Goal: Task Accomplishment & Management: Manage account settings

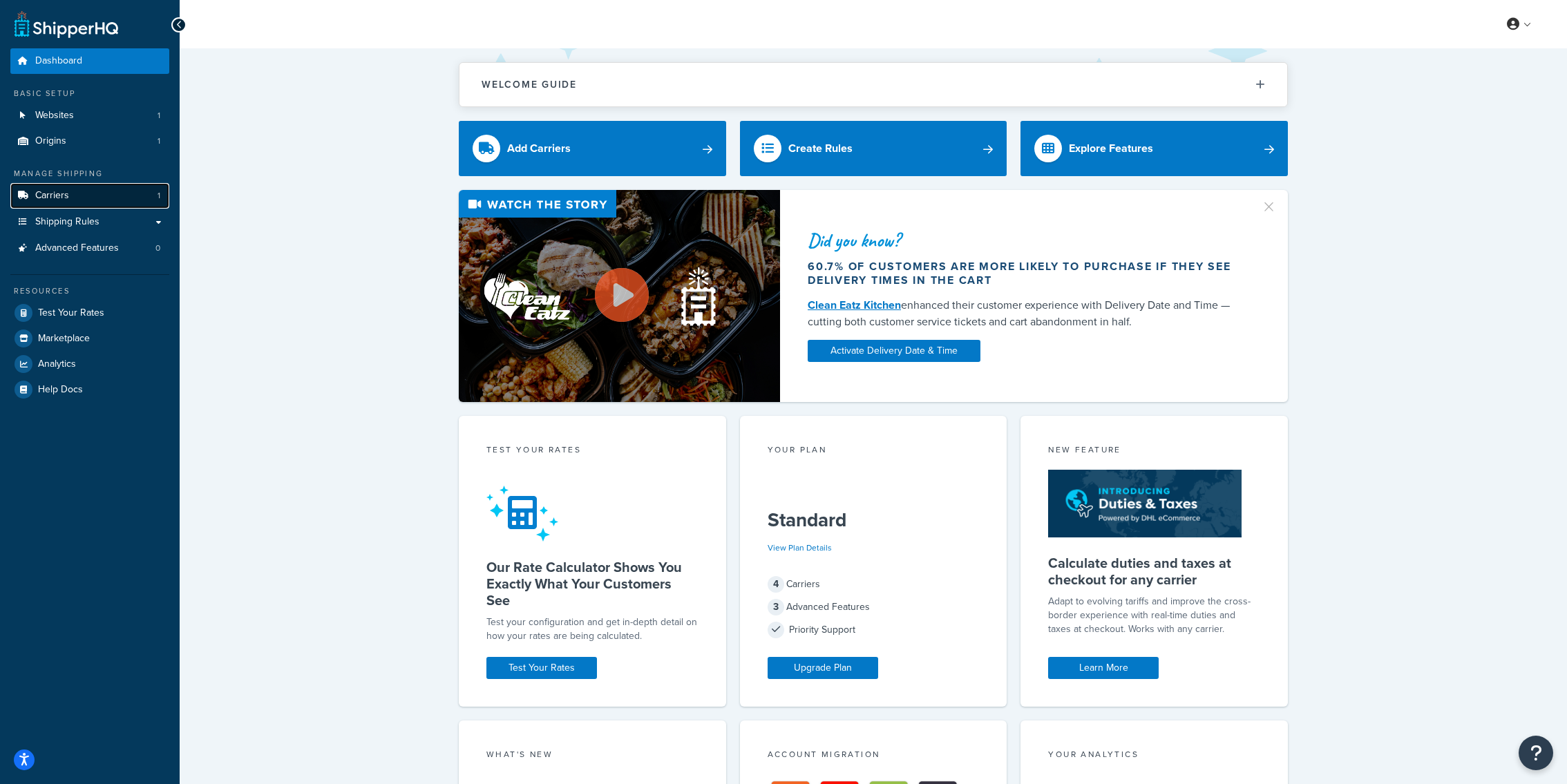
click at [97, 188] on link "Carriers 1" at bounding box center [90, 195] width 159 height 25
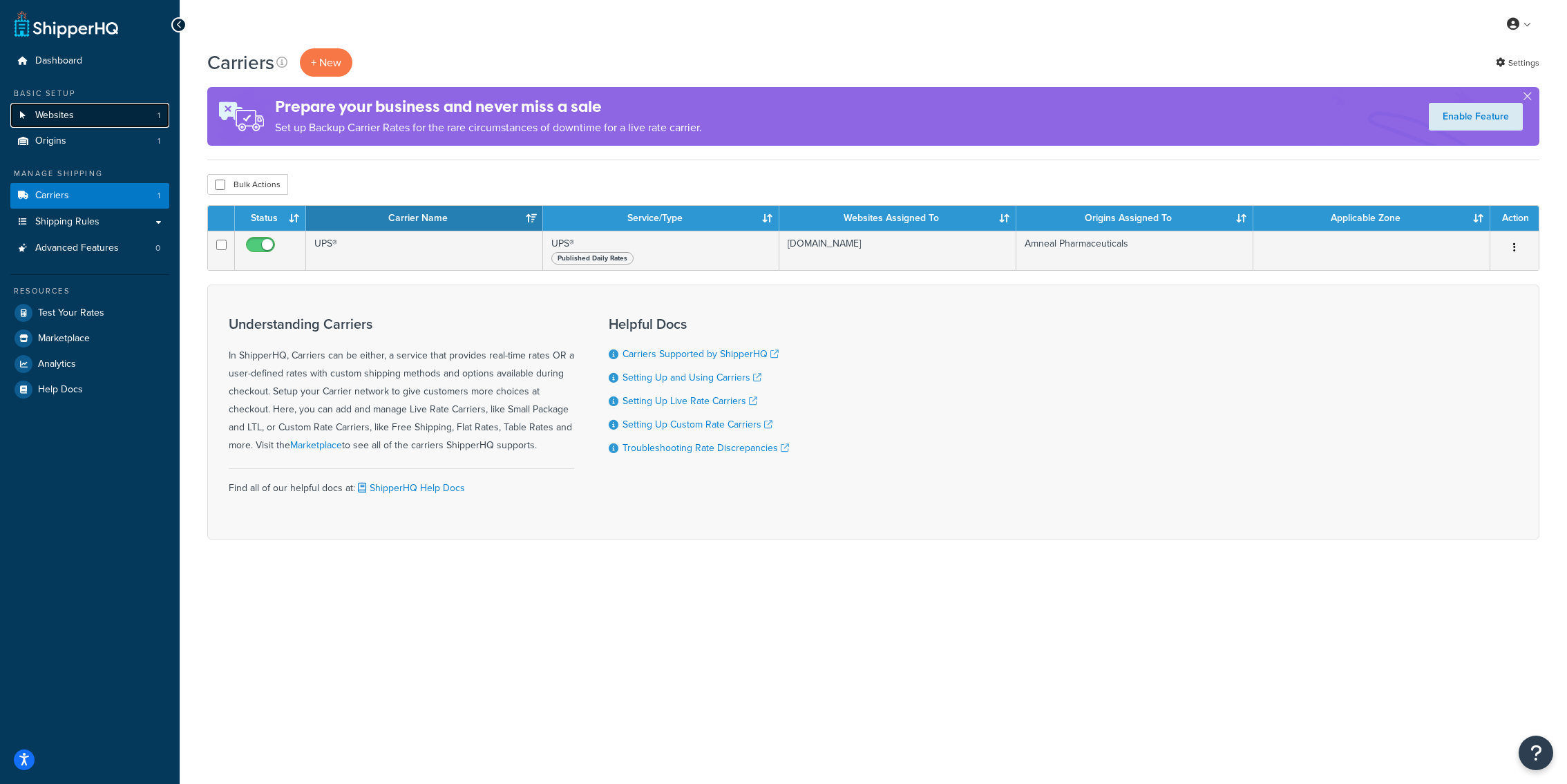
click at [87, 122] on link "Websites 1" at bounding box center [90, 115] width 159 height 25
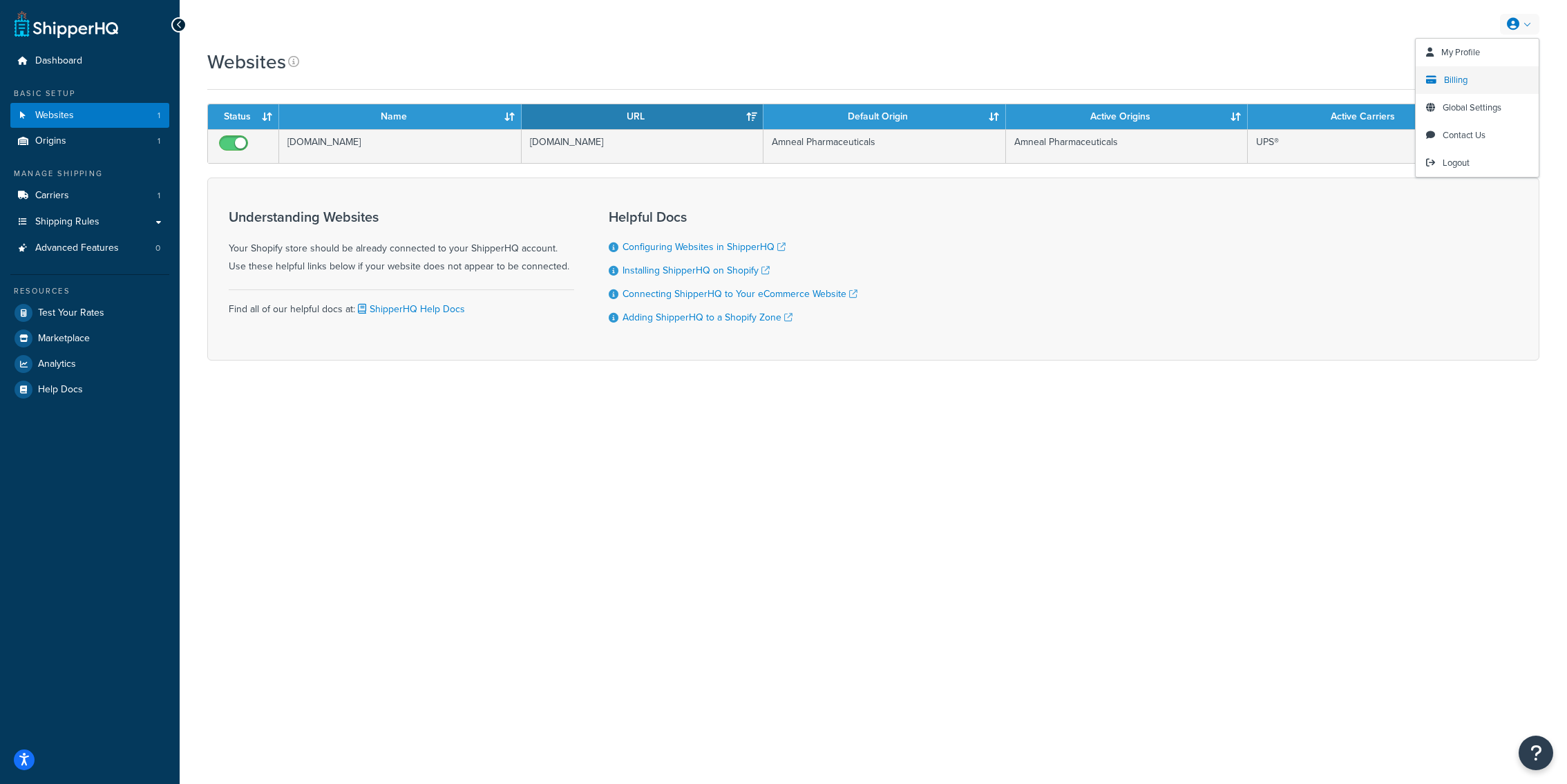
click at [1464, 78] on span "Billing" at bounding box center [1456, 80] width 24 height 13
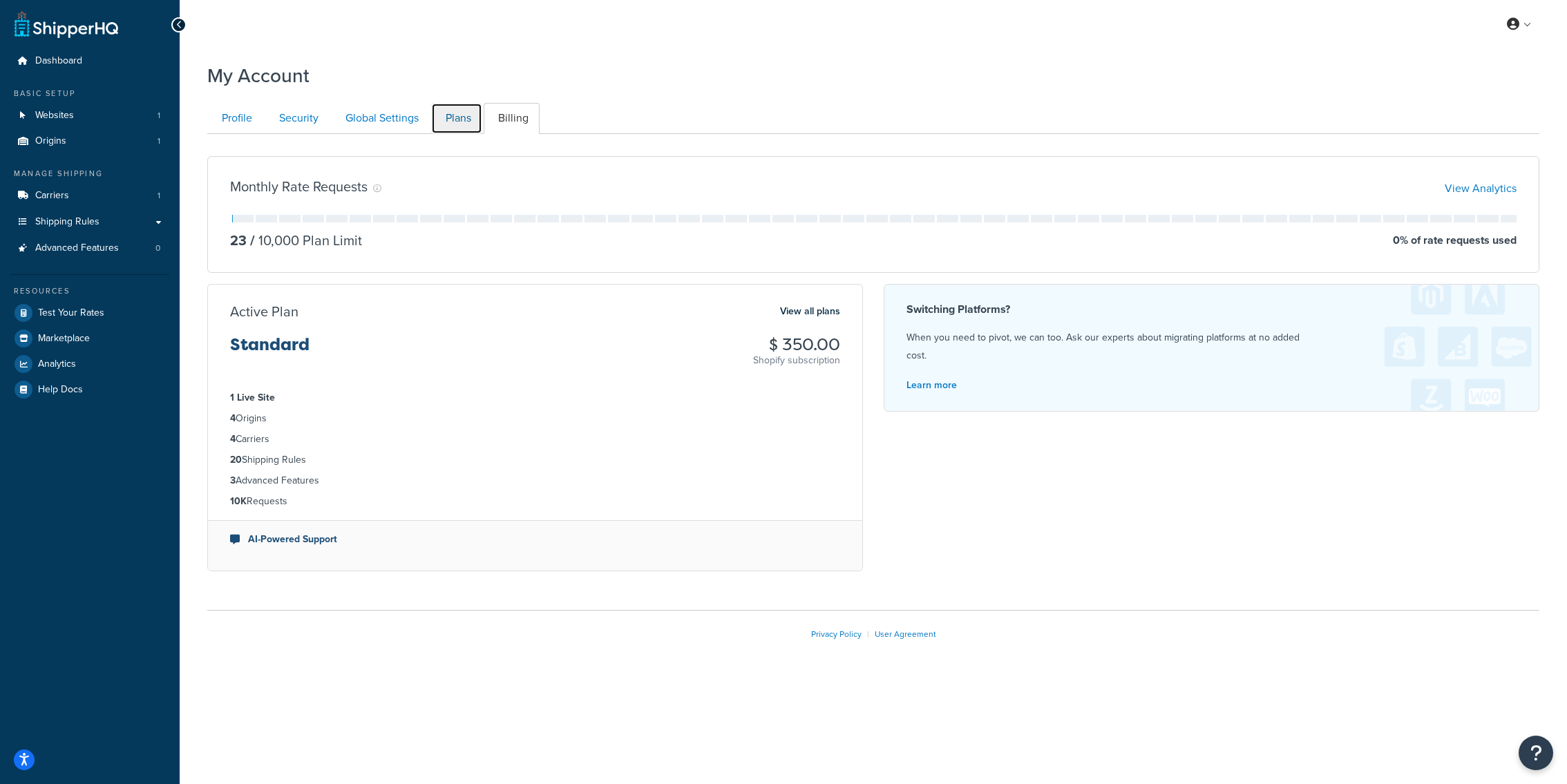
click at [458, 120] on link "Plans" at bounding box center [456, 118] width 51 height 31
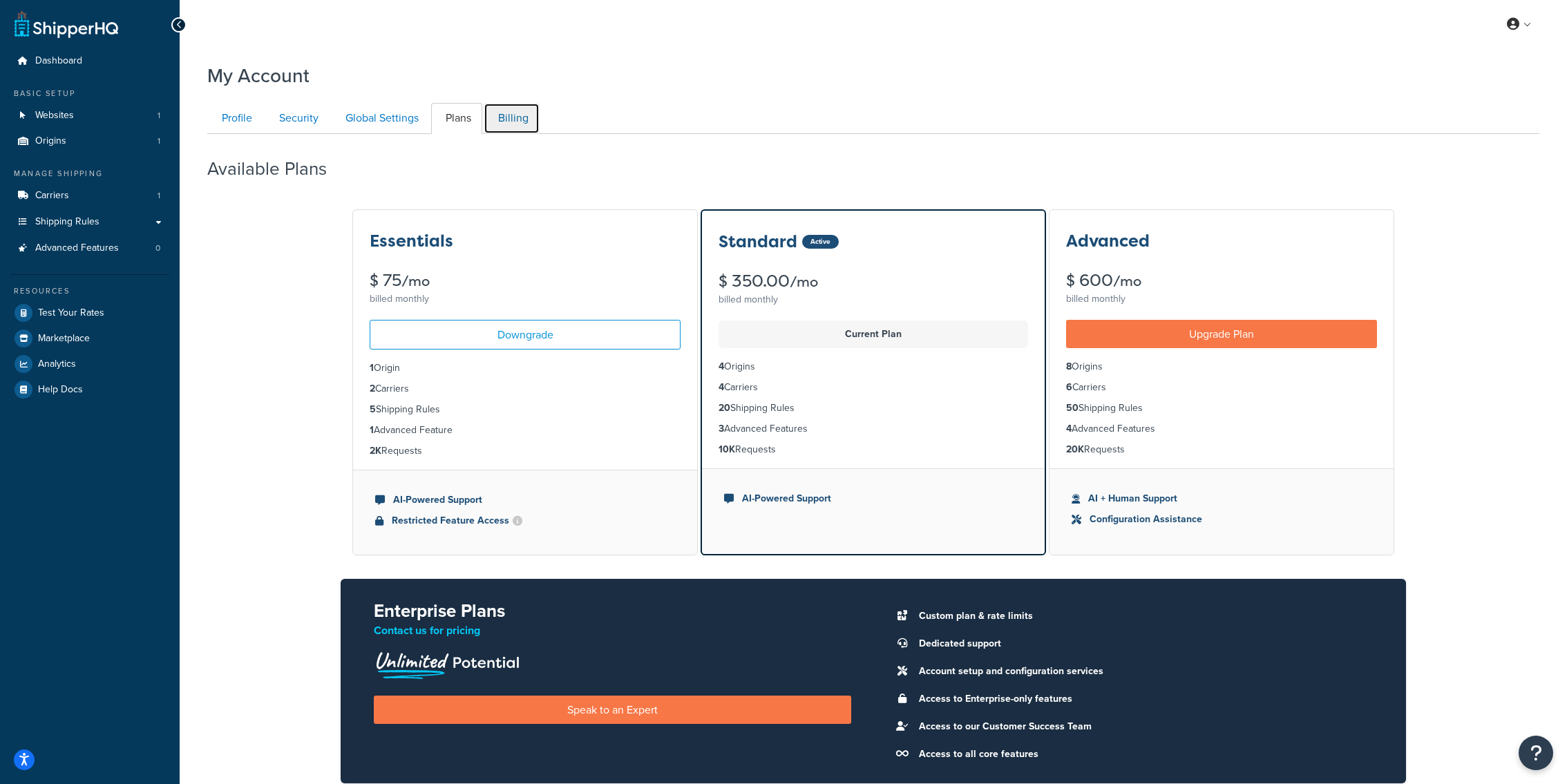
click at [502, 116] on link "Billing" at bounding box center [511, 118] width 56 height 31
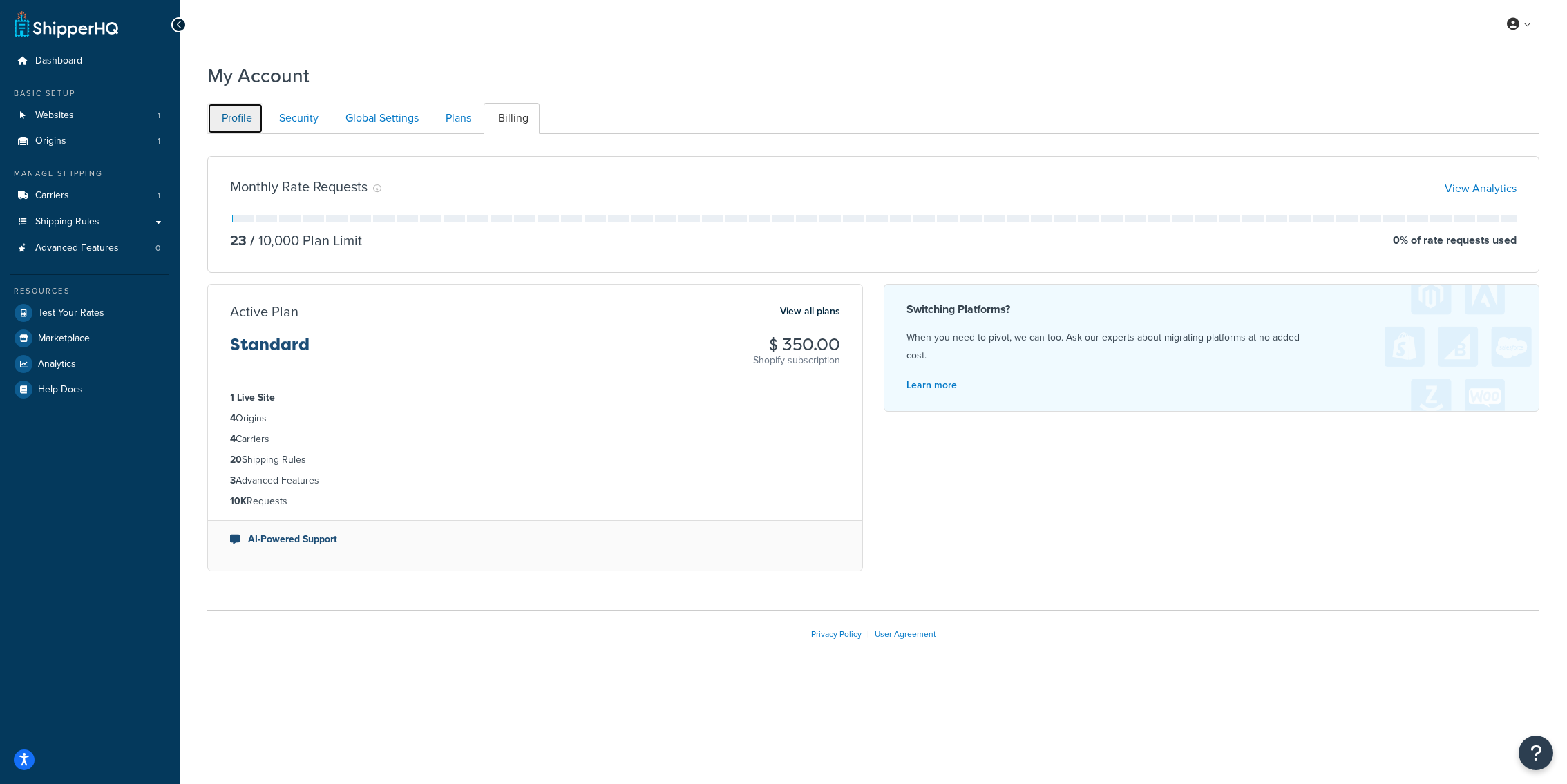
click at [255, 129] on link "Profile" at bounding box center [235, 118] width 56 height 31
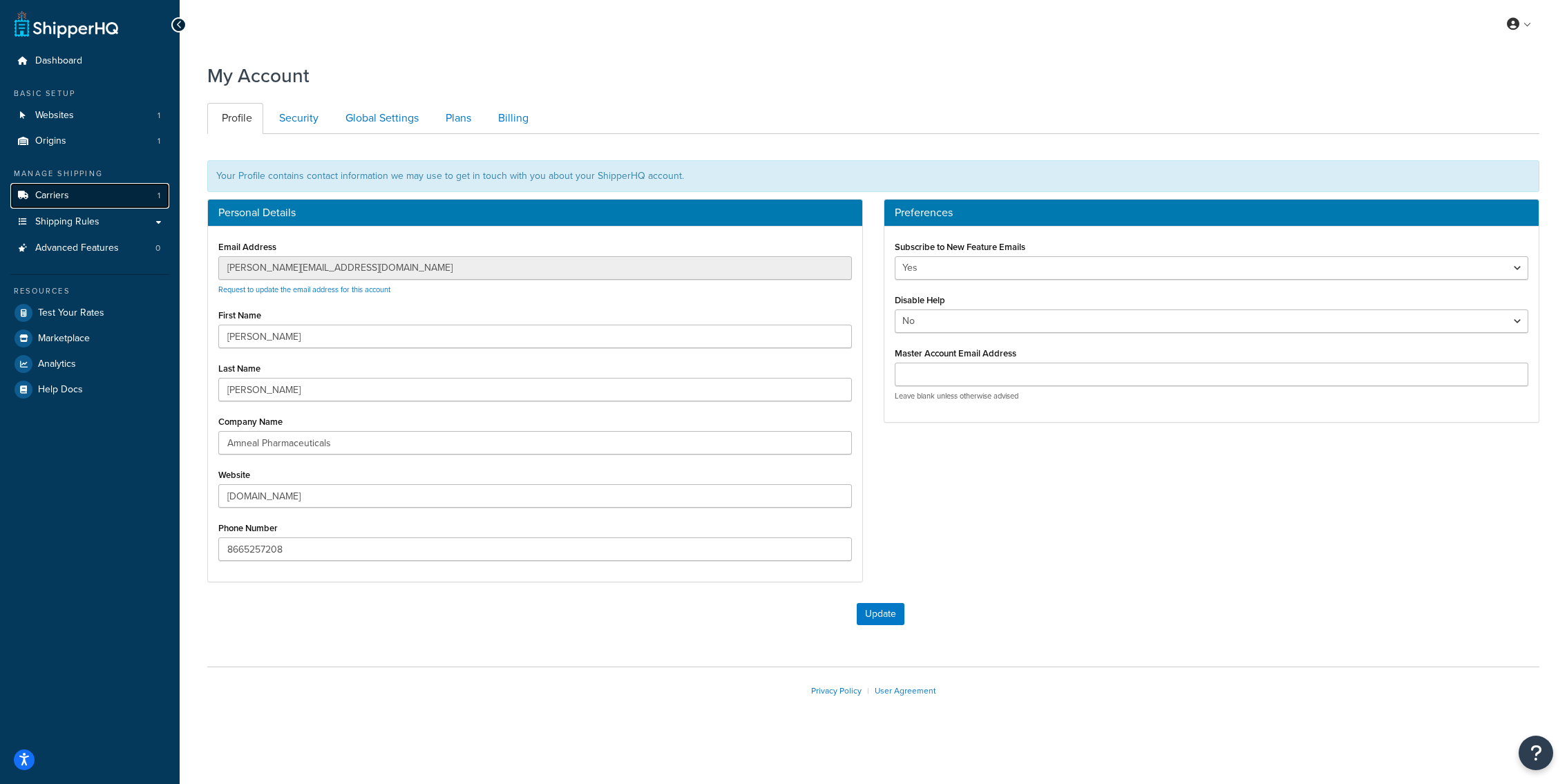
click at [120, 196] on link "Carriers 1" at bounding box center [90, 195] width 159 height 25
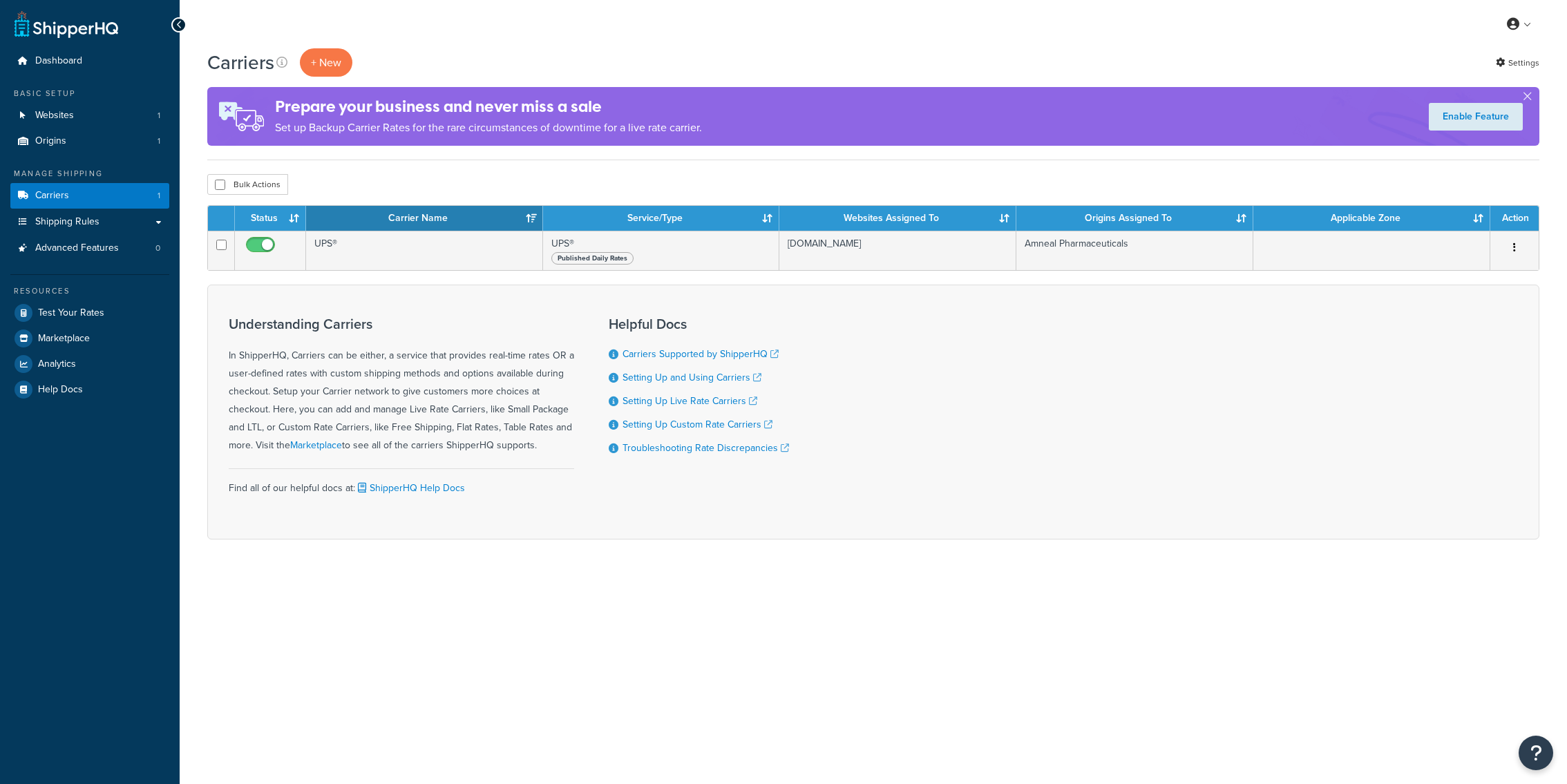
click at [366, 246] on td "UPS®" at bounding box center [424, 250] width 237 height 39
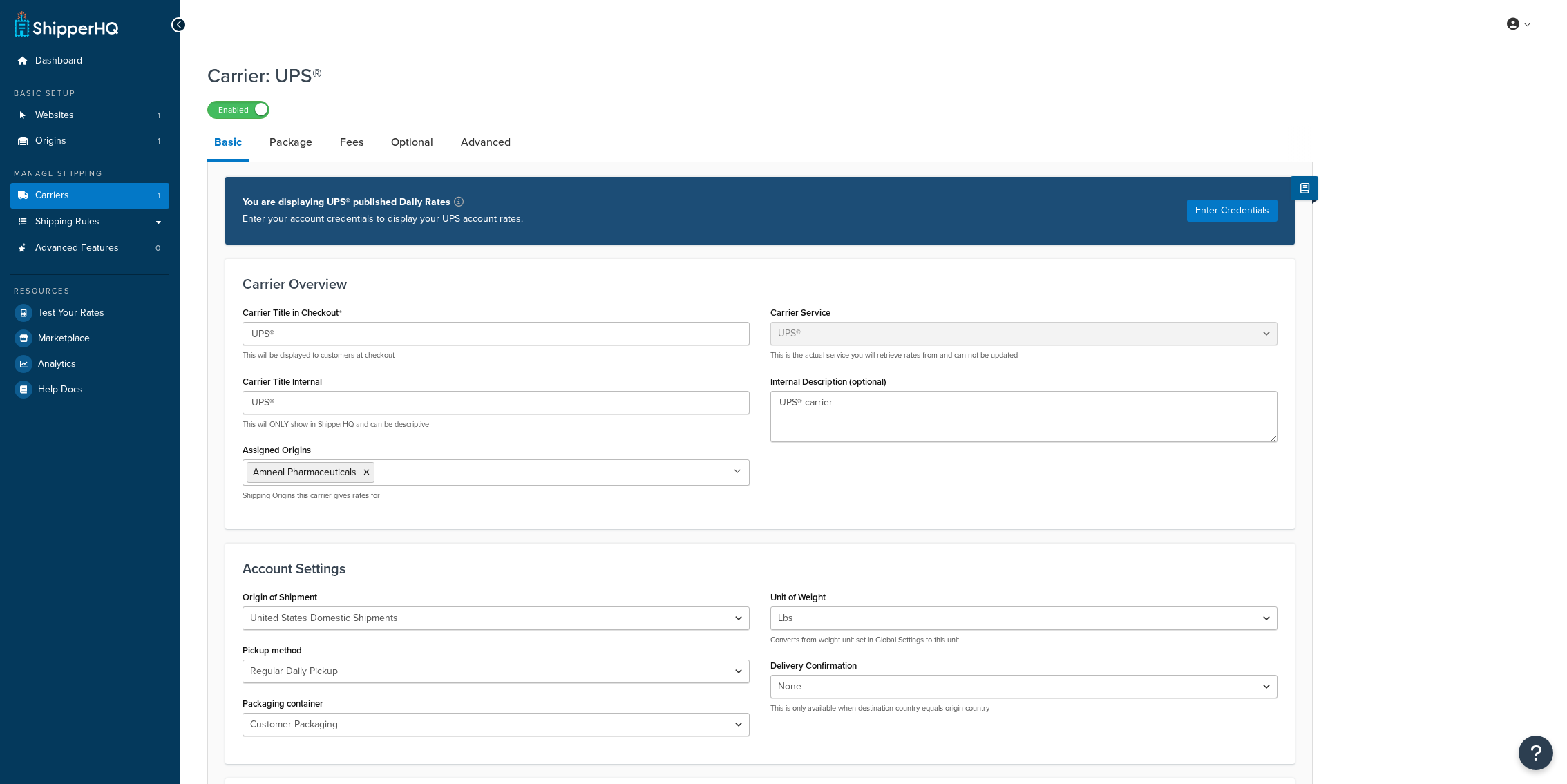
select select "ups"
click at [99, 72] on link "Dashboard" at bounding box center [90, 61] width 159 height 25
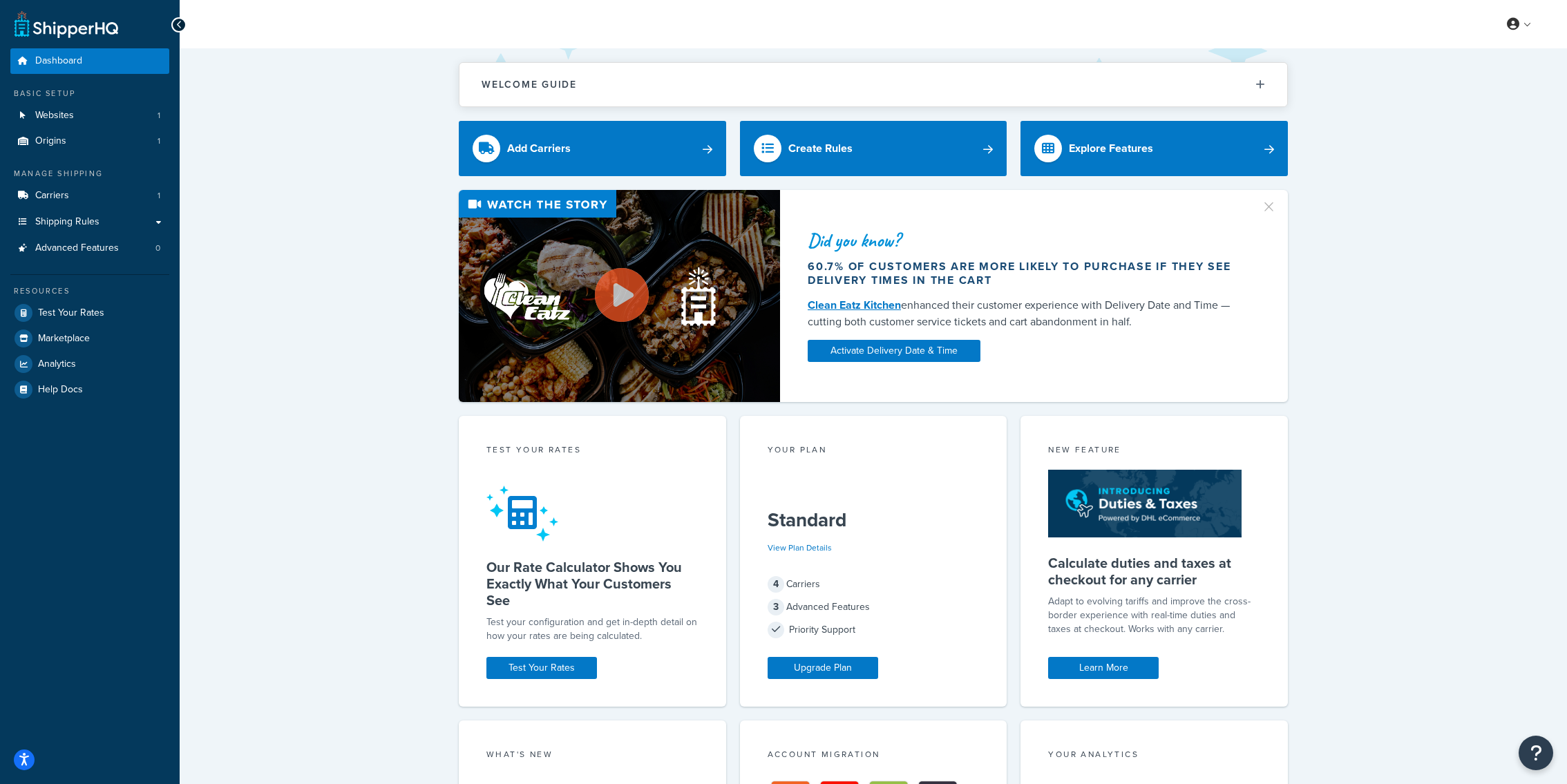
scroll to position [295, 0]
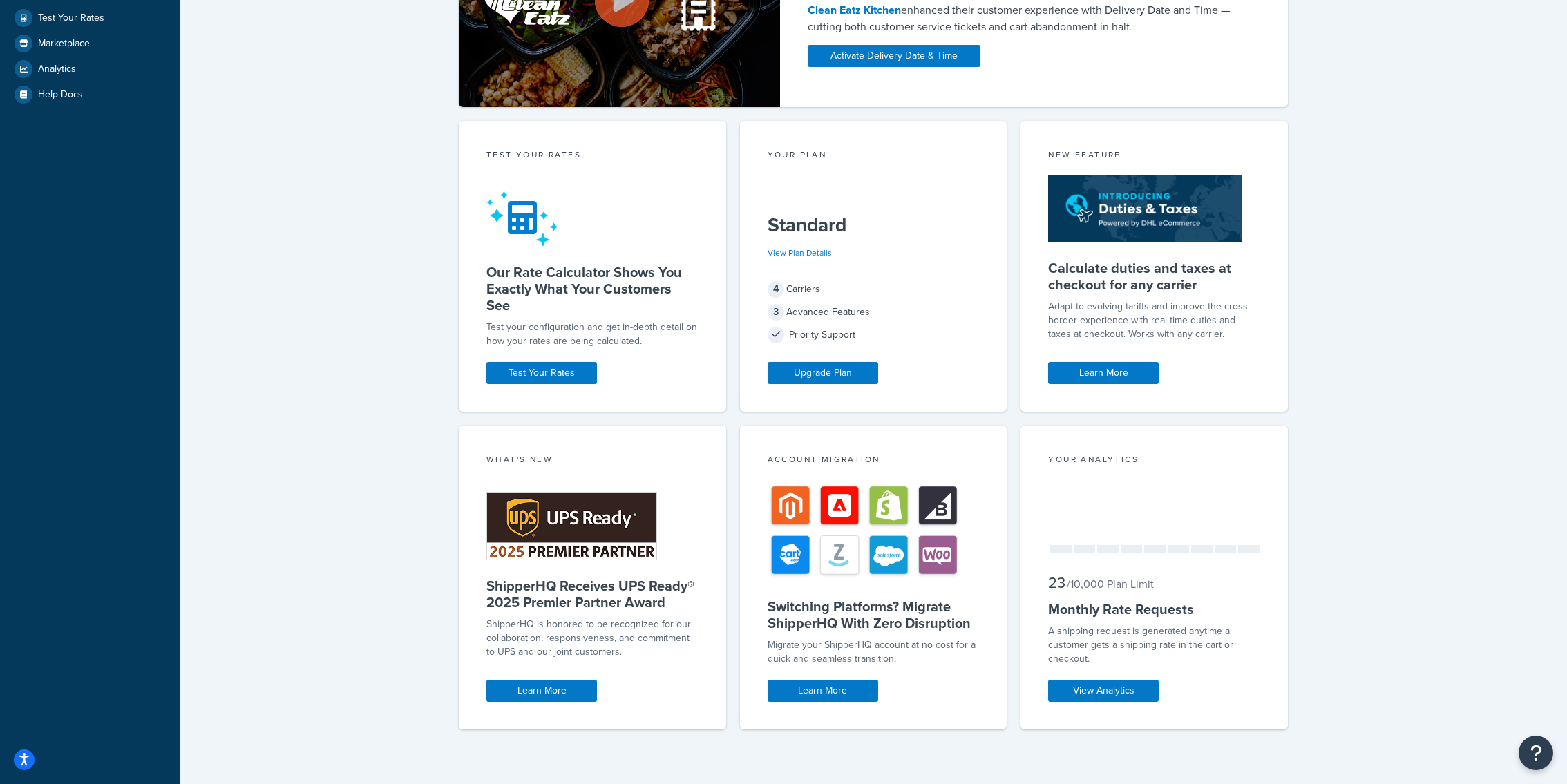
click at [1102, 673] on div "Your Analytics 23 / 10,000 Plan Limit Monthly Rate Requests A shipping request …" at bounding box center [1154, 577] width 268 height 303
click at [1102, 683] on link "View Analytics" at bounding box center [1103, 691] width 110 height 22
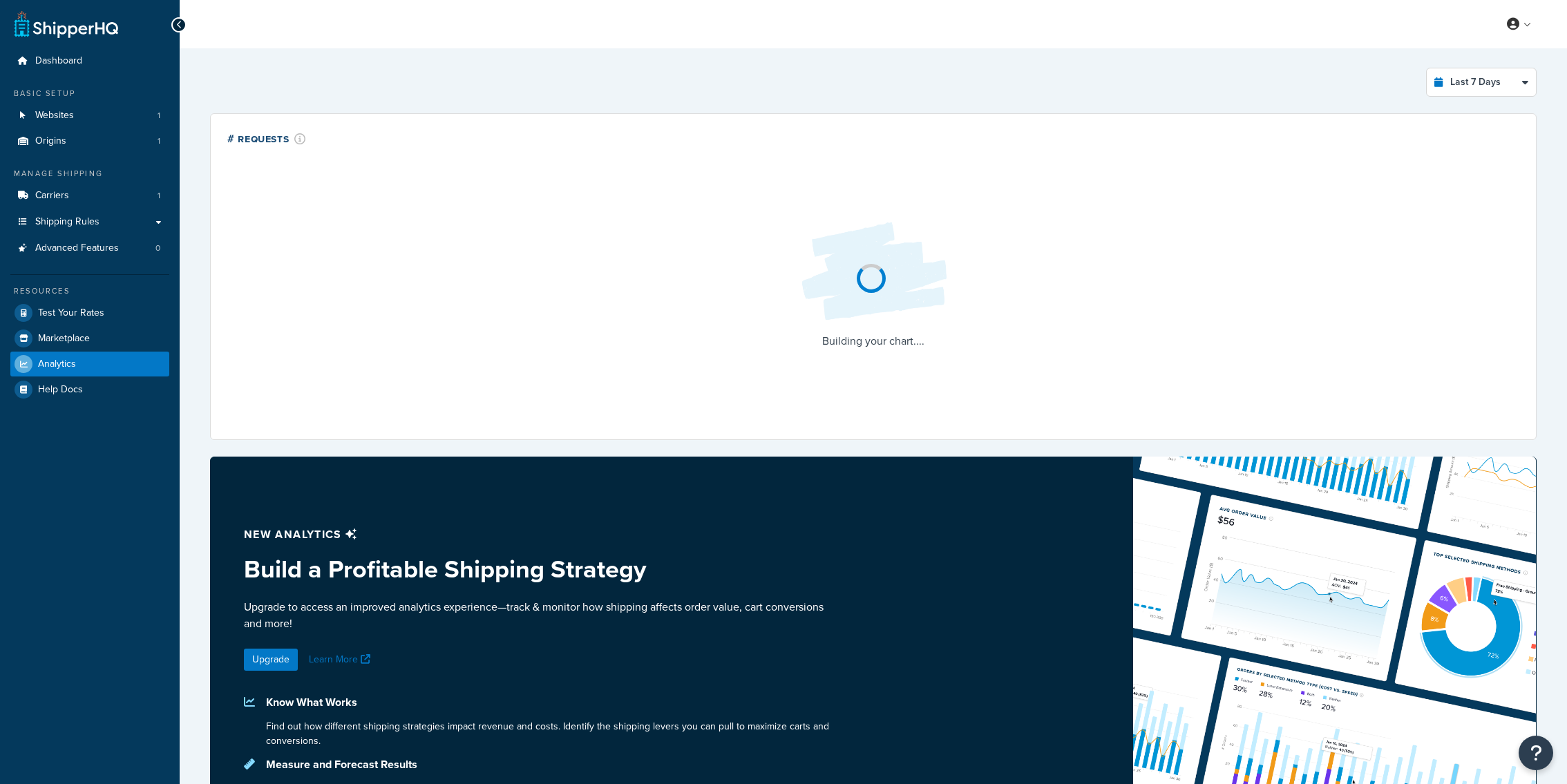
select select "last_7_days"
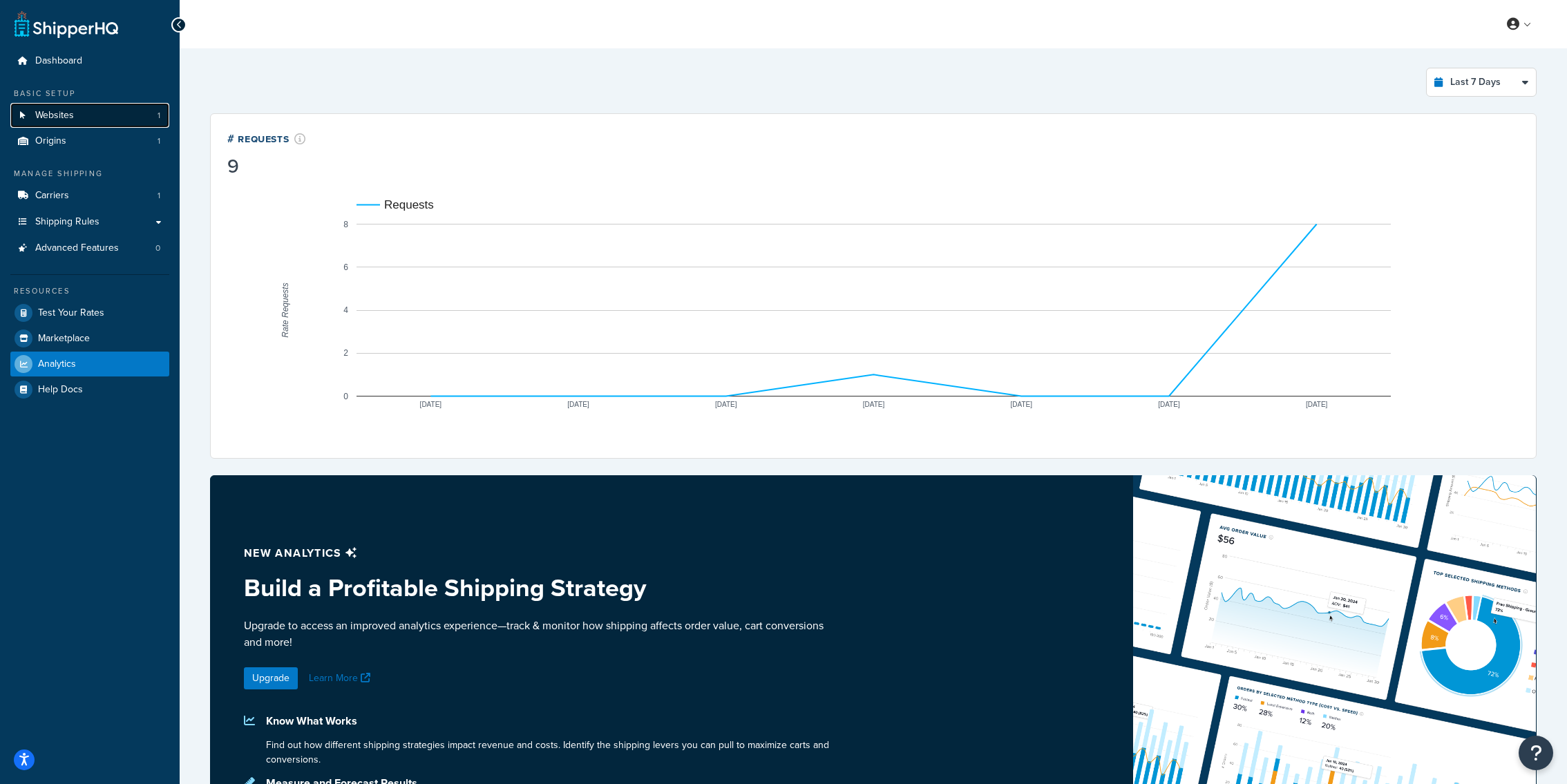
click at [110, 113] on link "Websites 1" at bounding box center [90, 115] width 159 height 25
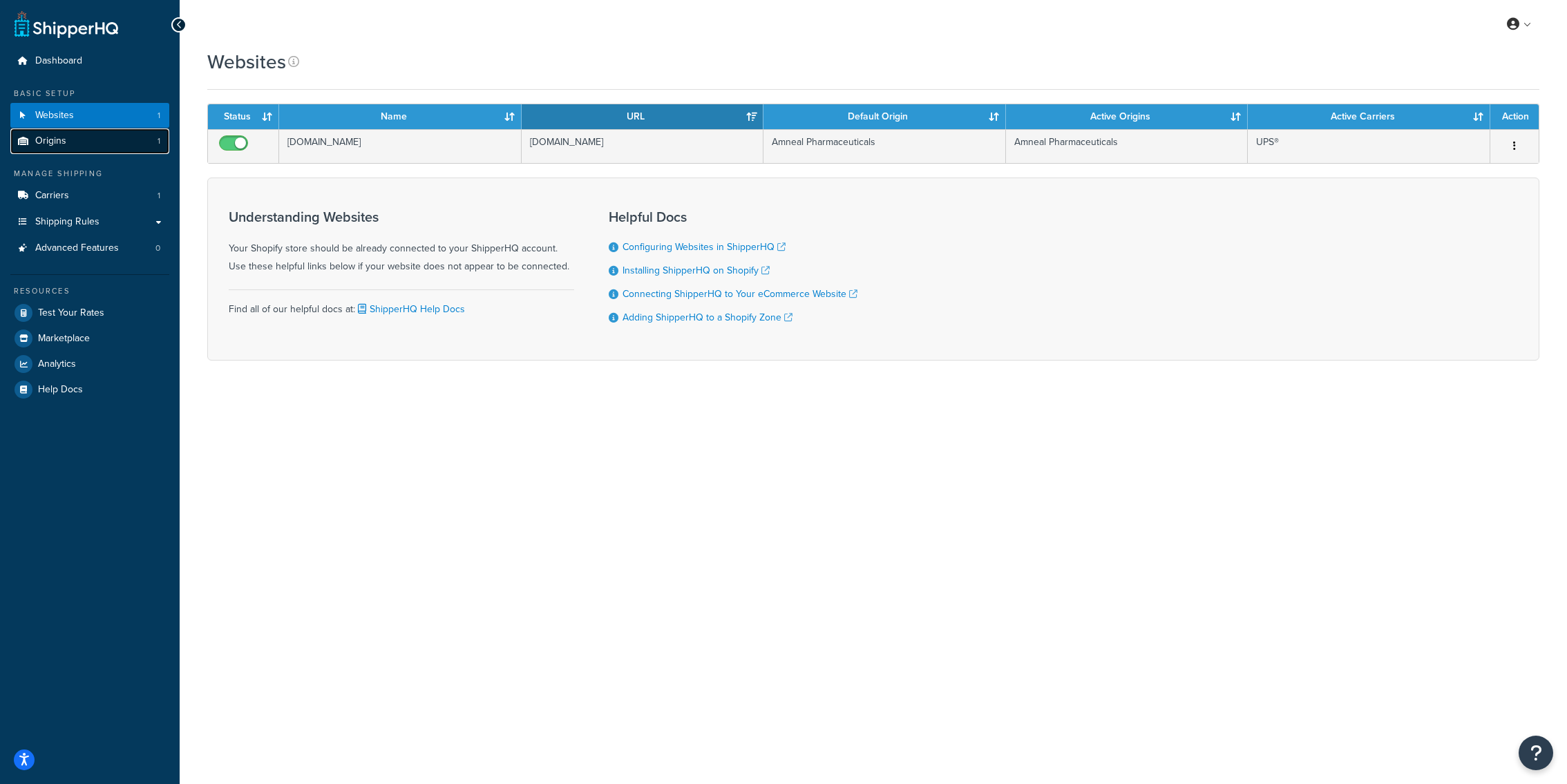
click at [74, 143] on link "Origins 1" at bounding box center [90, 141] width 159 height 25
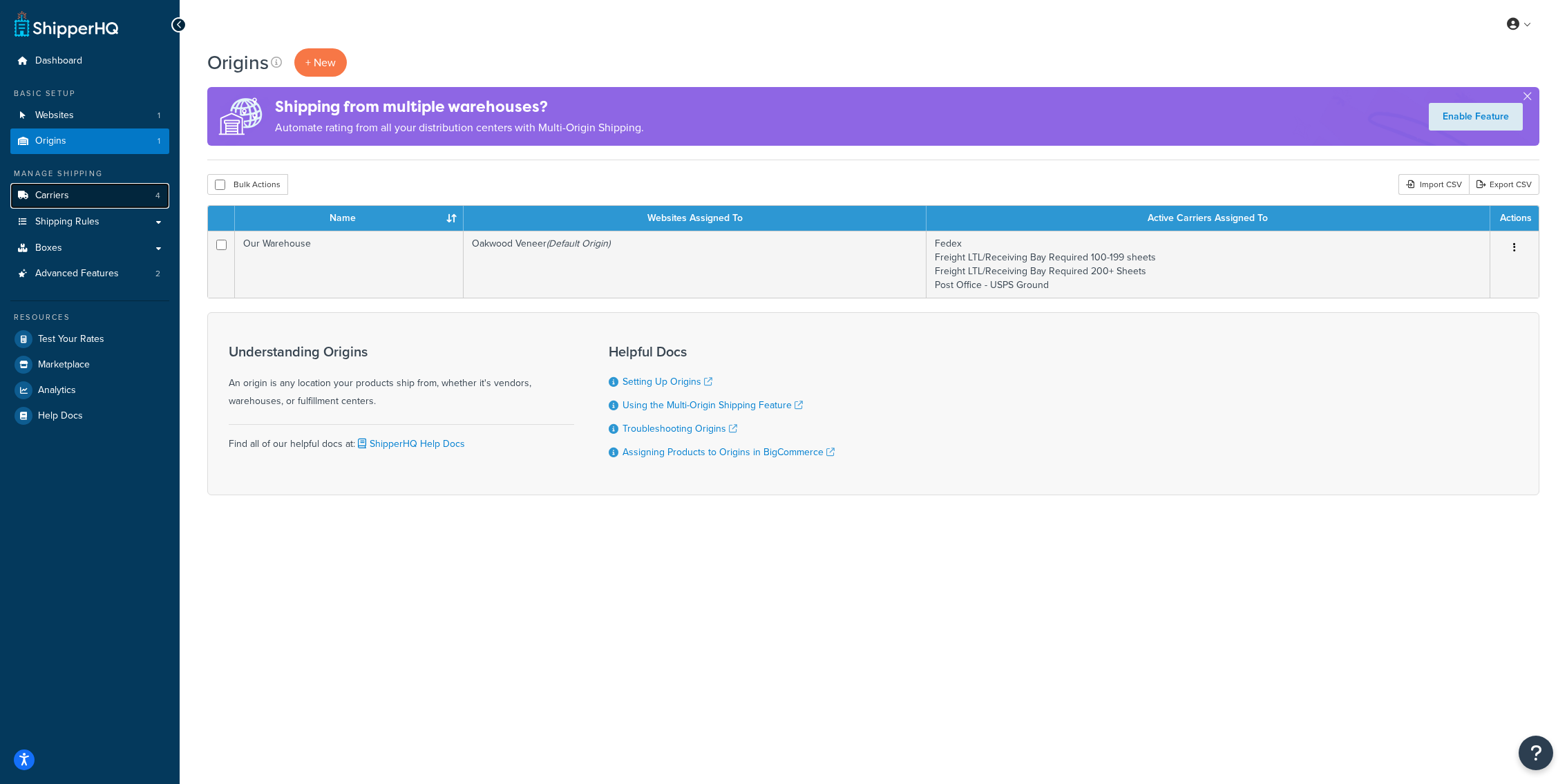
click at [104, 196] on link "Carriers 4" at bounding box center [90, 195] width 159 height 25
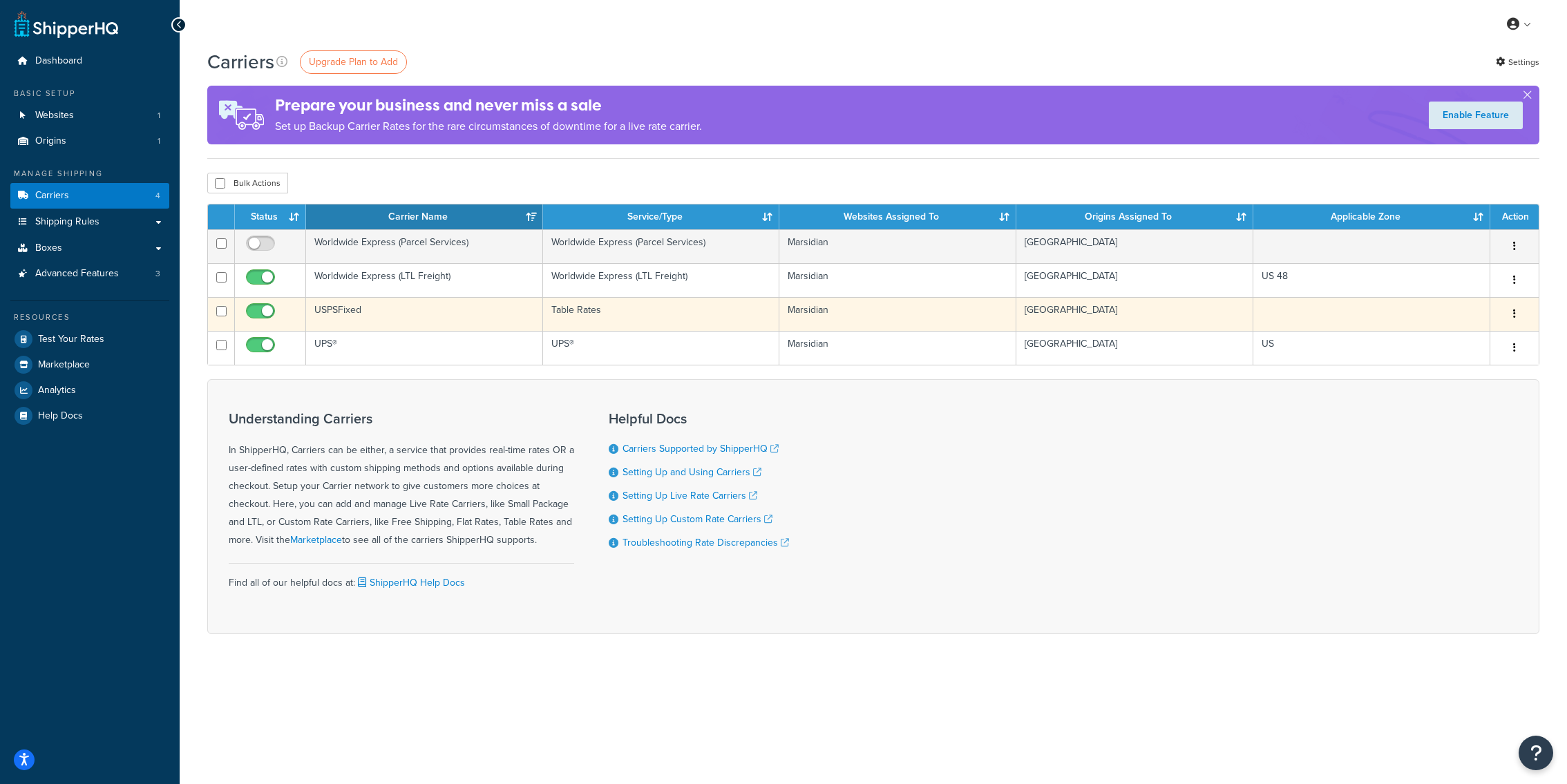
click at [442, 299] on td "USPSFixed" at bounding box center [424, 314] width 237 height 34
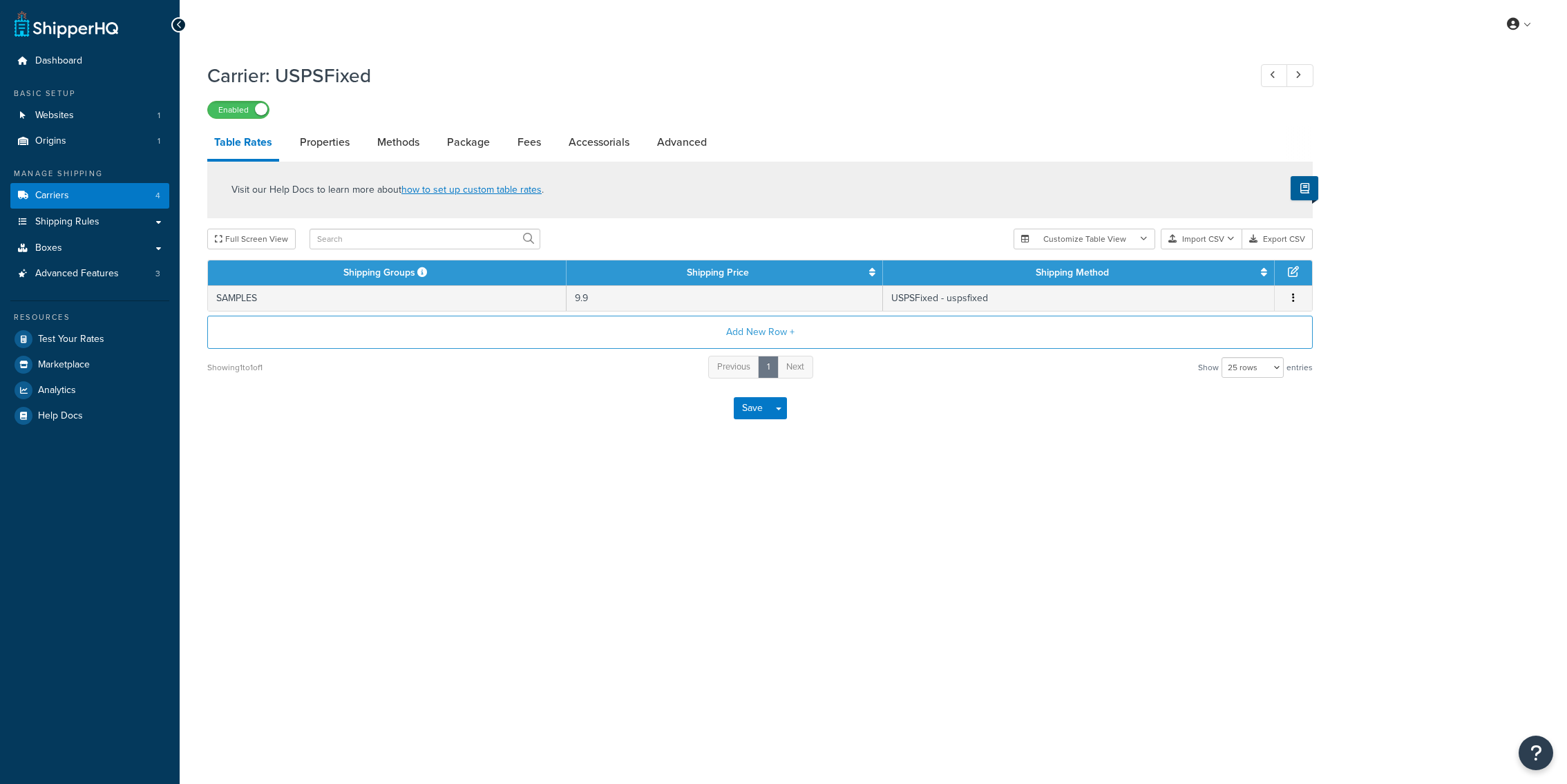
select select "25"
click at [681, 150] on link "Advanced" at bounding box center [682, 142] width 64 height 33
select select "false"
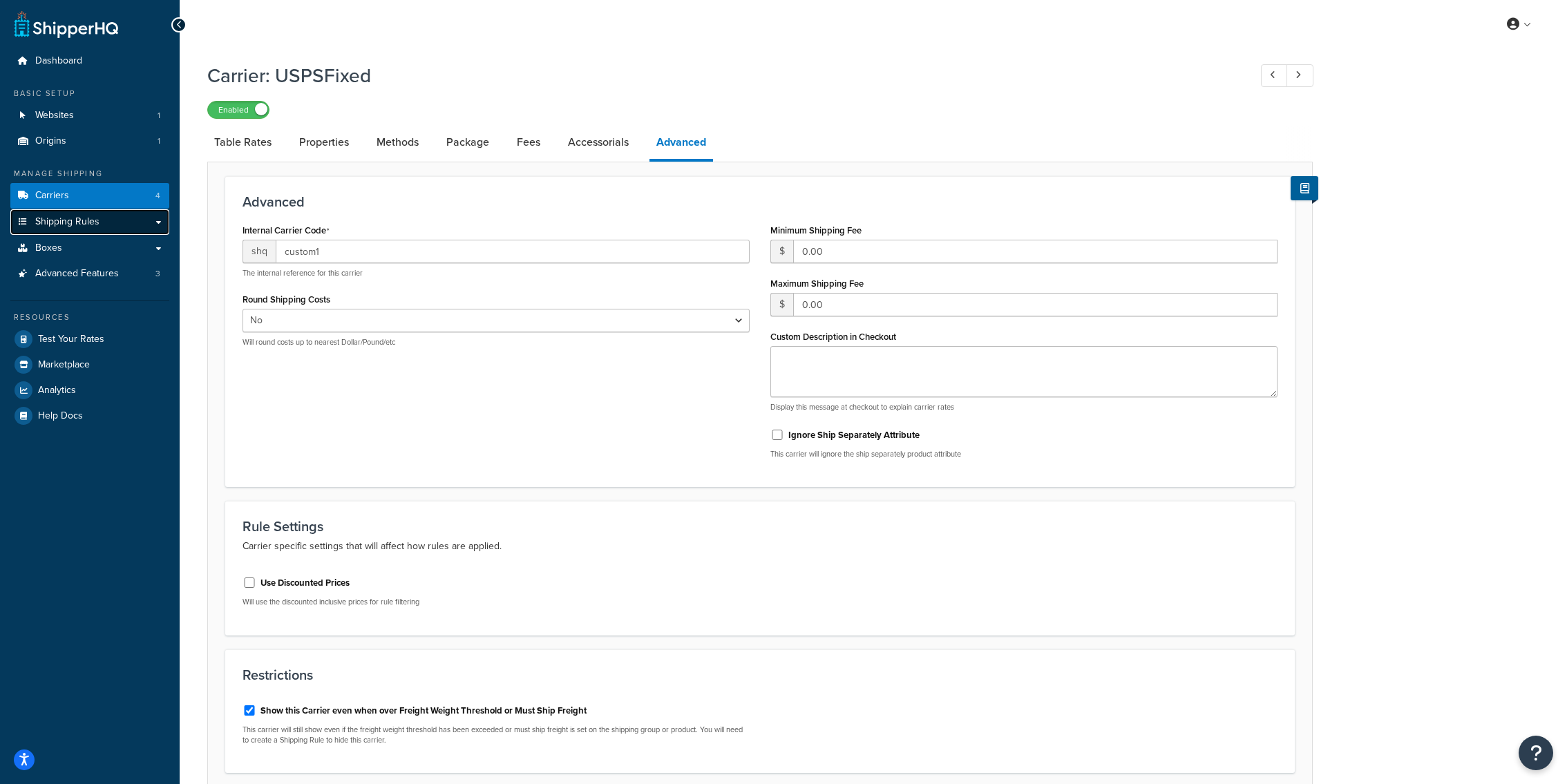
click at [136, 225] on link "Shipping Rules" at bounding box center [90, 221] width 159 height 25
